Goal: Task Accomplishment & Management: Complete application form

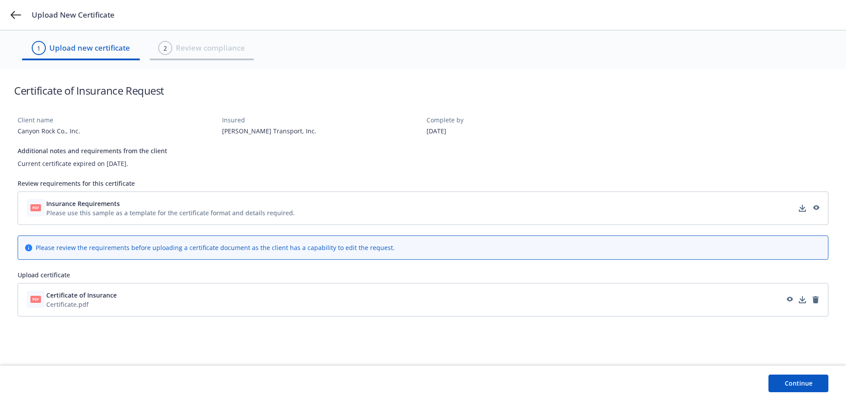
click at [808, 375] on button "Continue" at bounding box center [798, 384] width 60 height 18
click at [796, 386] on button "Continue" at bounding box center [798, 384] width 60 height 18
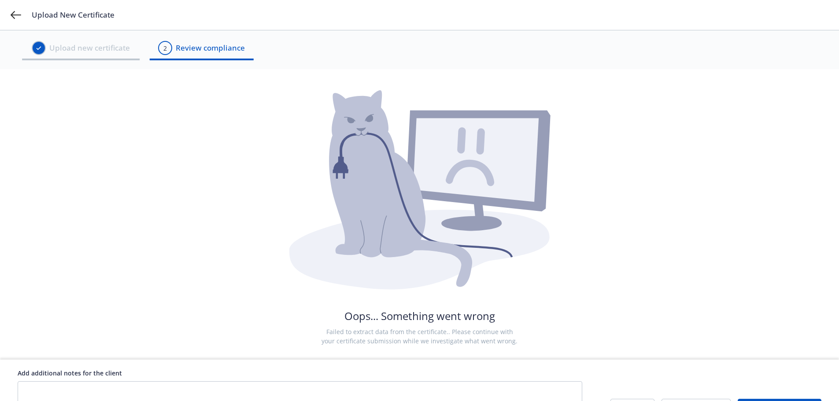
scroll to position [24, 0]
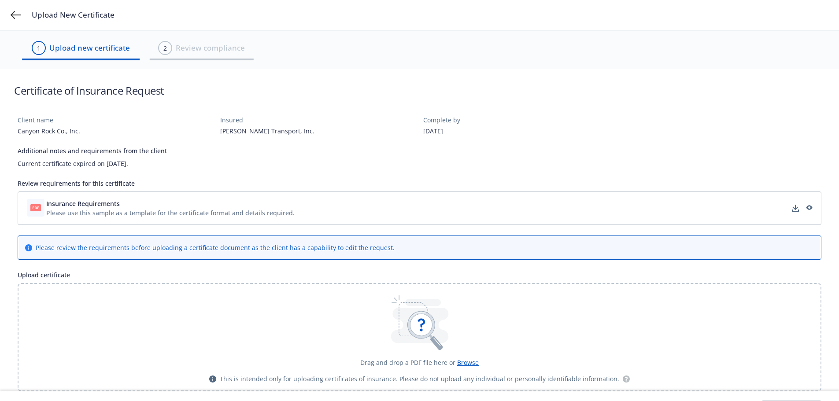
click at [461, 364] on span "Browse" at bounding box center [468, 363] width 22 height 8
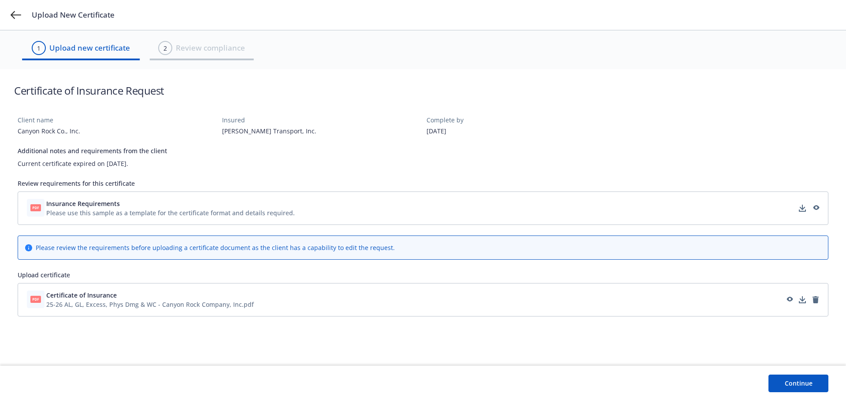
click at [811, 386] on button "Continue" at bounding box center [798, 384] width 60 height 18
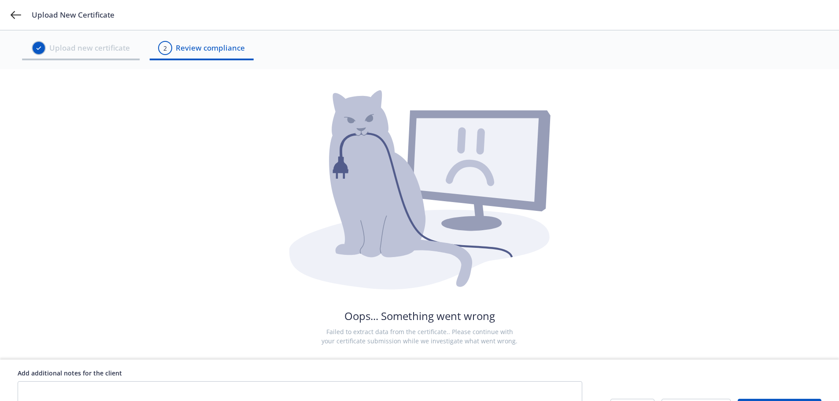
scroll to position [24, 0]
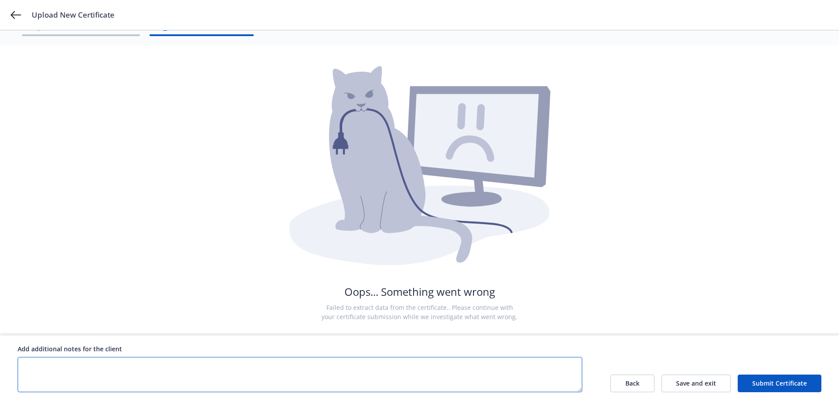
click at [285, 379] on textarea at bounding box center [300, 374] width 565 height 35
click at [770, 385] on button "Submit Certificate" at bounding box center [780, 384] width 84 height 18
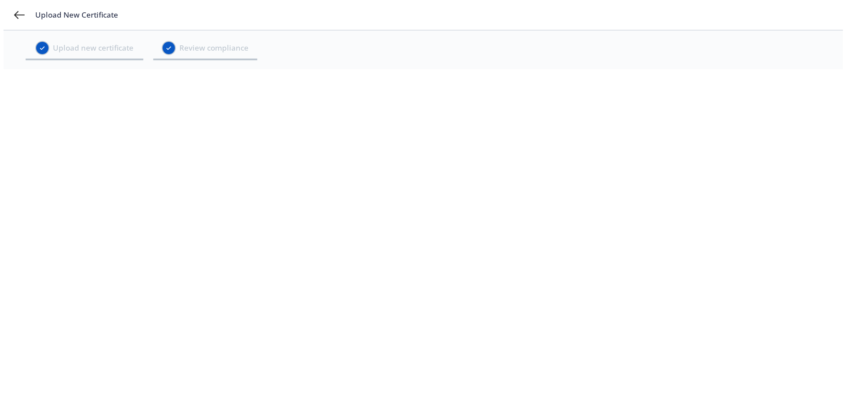
scroll to position [0, 0]
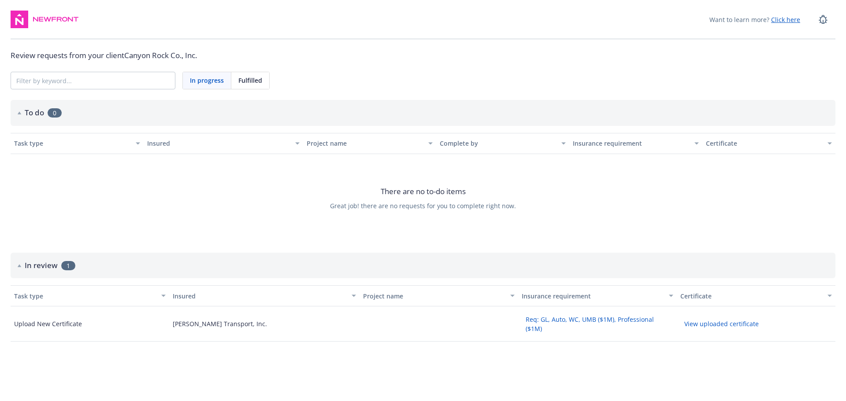
click at [17, 115] on div "To do 0" at bounding box center [423, 113] width 825 height 26
